Goal: Transaction & Acquisition: Book appointment/travel/reservation

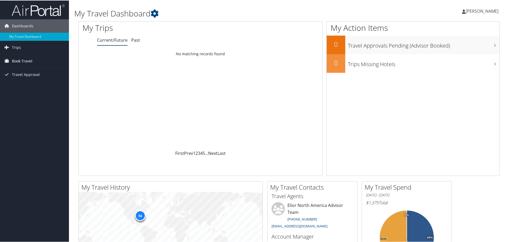
click at [20, 61] on span "Book Travel" at bounding box center [22, 60] width 20 height 13
click at [26, 89] on link "Book/Manage Online Trips" at bounding box center [34, 87] width 69 height 8
